Goal: Task Accomplishment & Management: Use online tool/utility

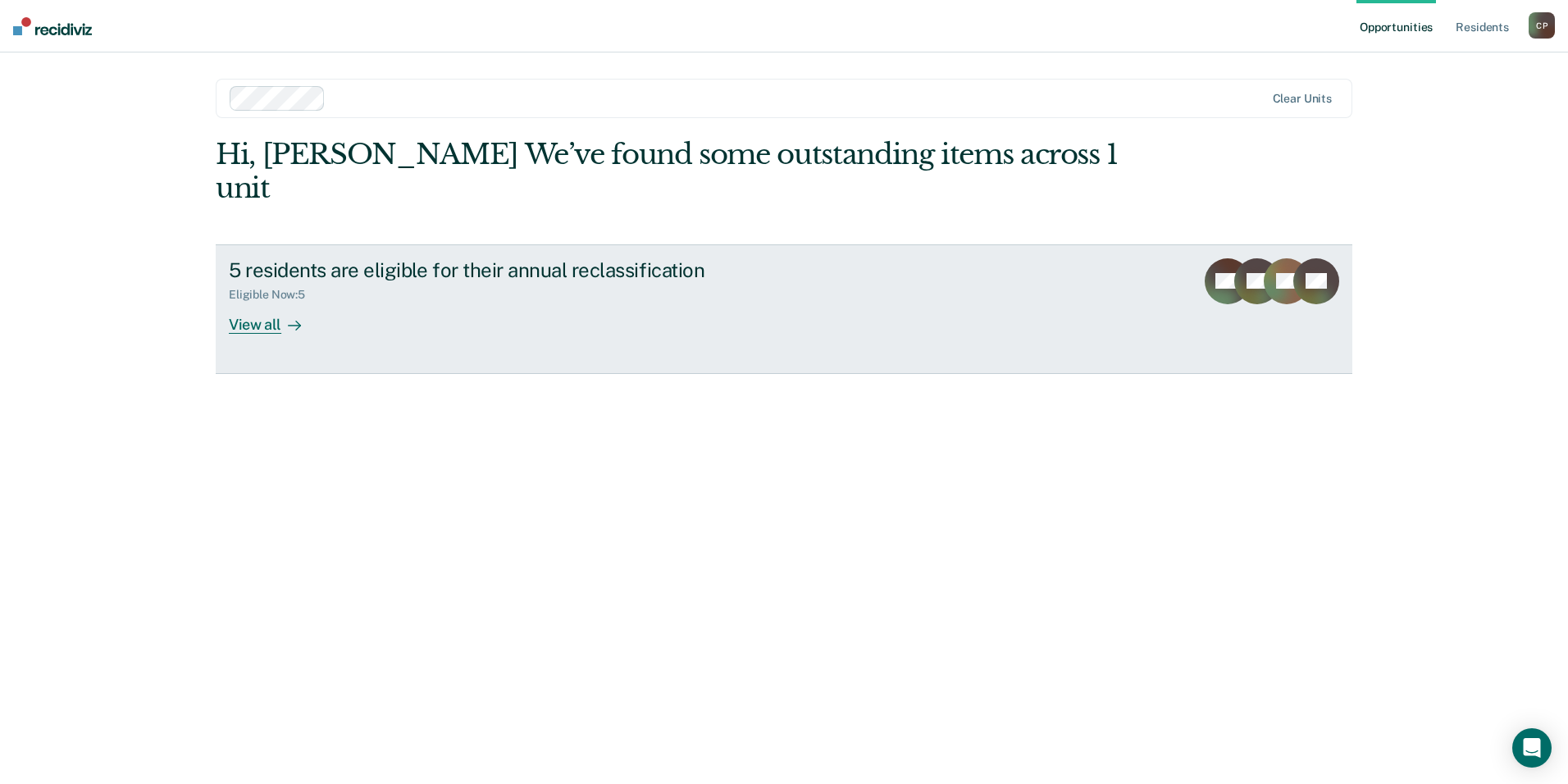
click at [292, 301] on link "5 residents are eligible for their annual reclassification Eligible Now : 5 Vie…" at bounding box center [784, 309] width 1136 height 130
